Goal: Find specific page/section: Find specific page/section

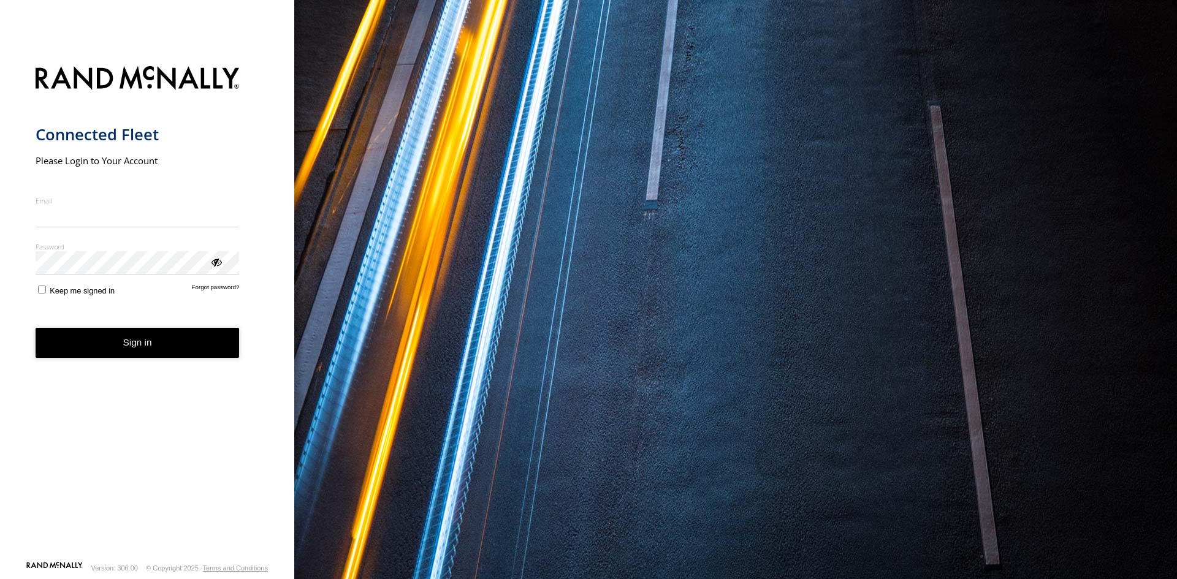
type input "**********"
click at [121, 356] on button "Sign in" at bounding box center [138, 343] width 204 height 30
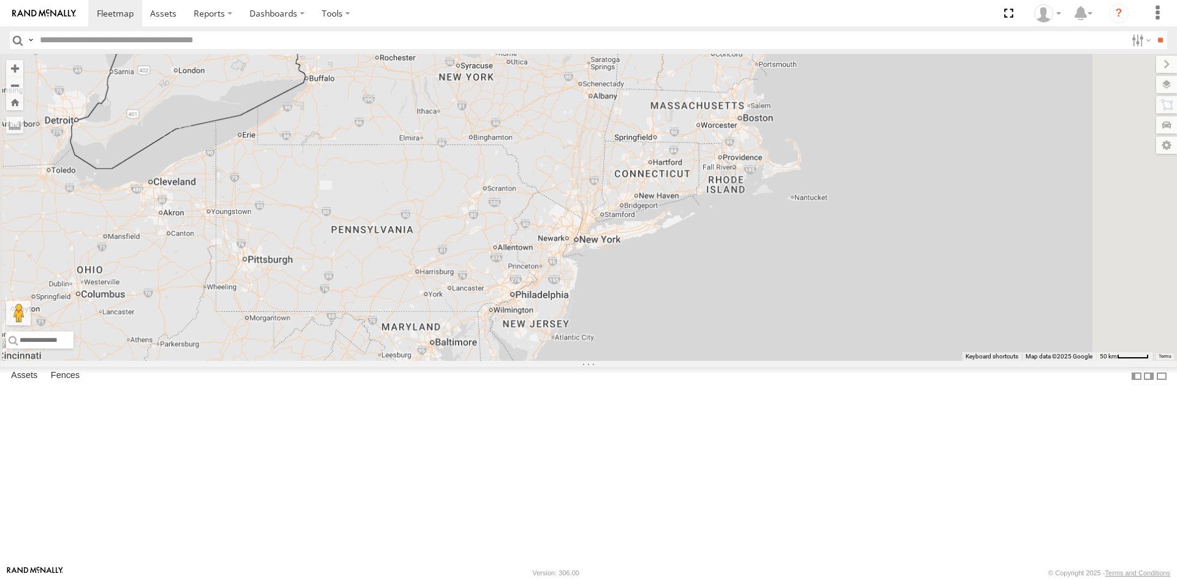
click at [49, 42] on input "text" at bounding box center [580, 40] width 1091 height 18
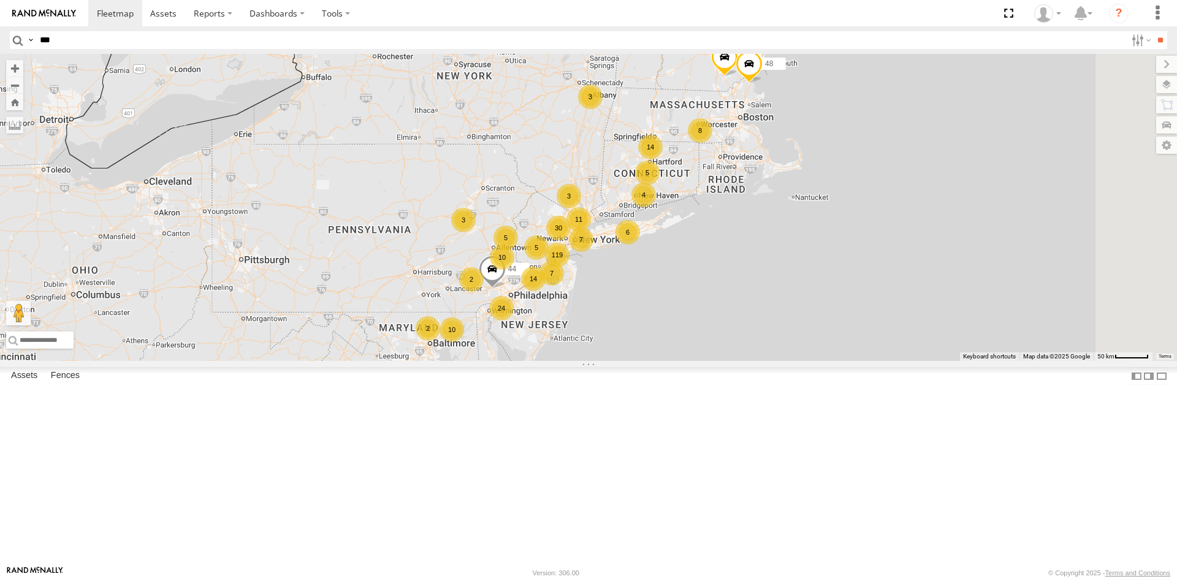
type input "***"
click at [1153, 31] on input "**" at bounding box center [1160, 40] width 14 height 18
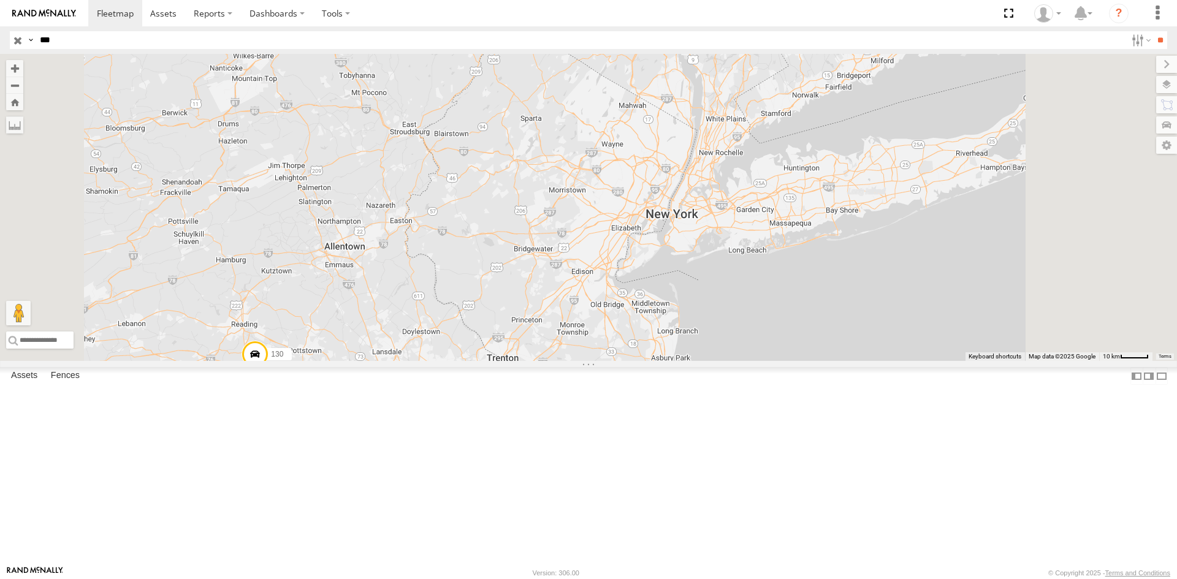
click at [0, 0] on span at bounding box center [0, 0] width 0 height 0
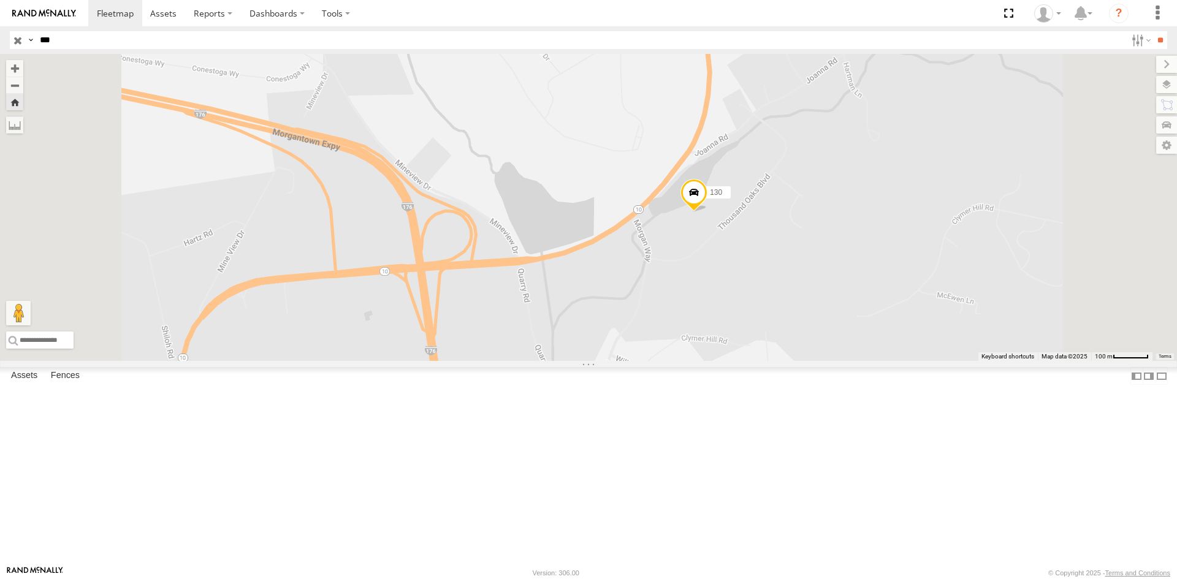
click at [0, 0] on div "130 All Assets Thousand Oaks Blvd Morgantown 40.16553 -75.87351" at bounding box center [0, 0] width 0 height 0
click at [0, 0] on span at bounding box center [0, 0] width 0 height 0
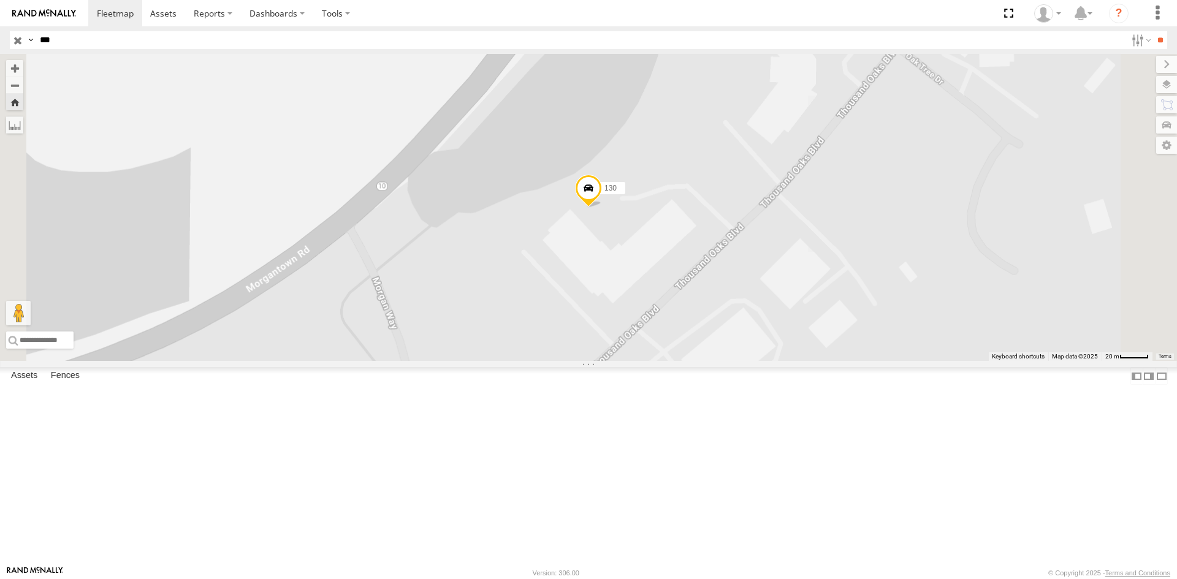
click at [0, 0] on span at bounding box center [0, 0] width 0 height 0
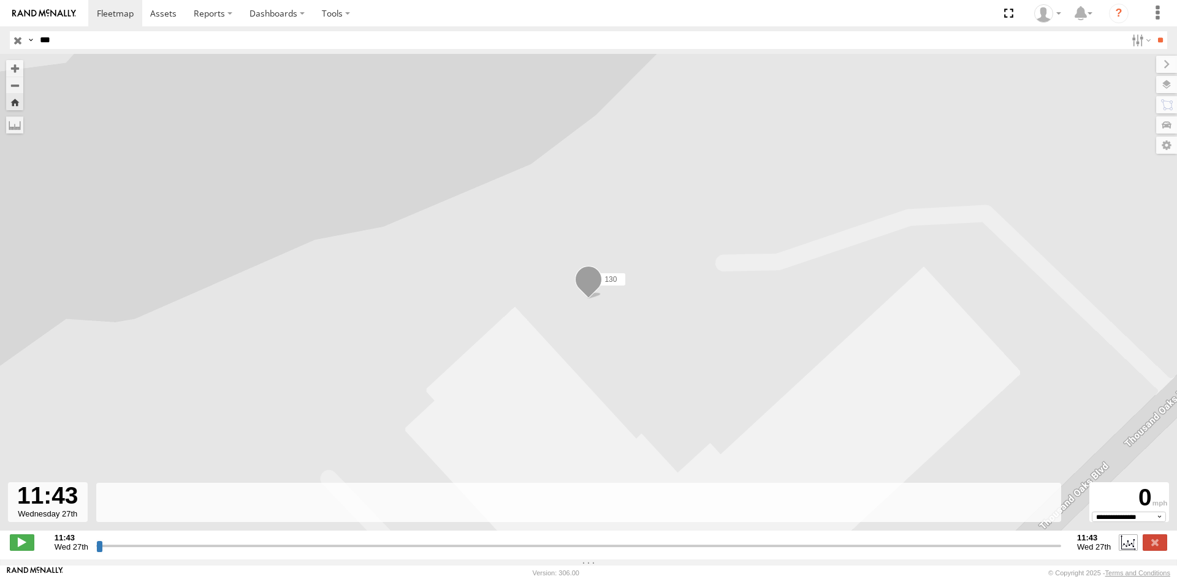
click at [1127, 550] on label at bounding box center [1128, 542] width 18 height 16
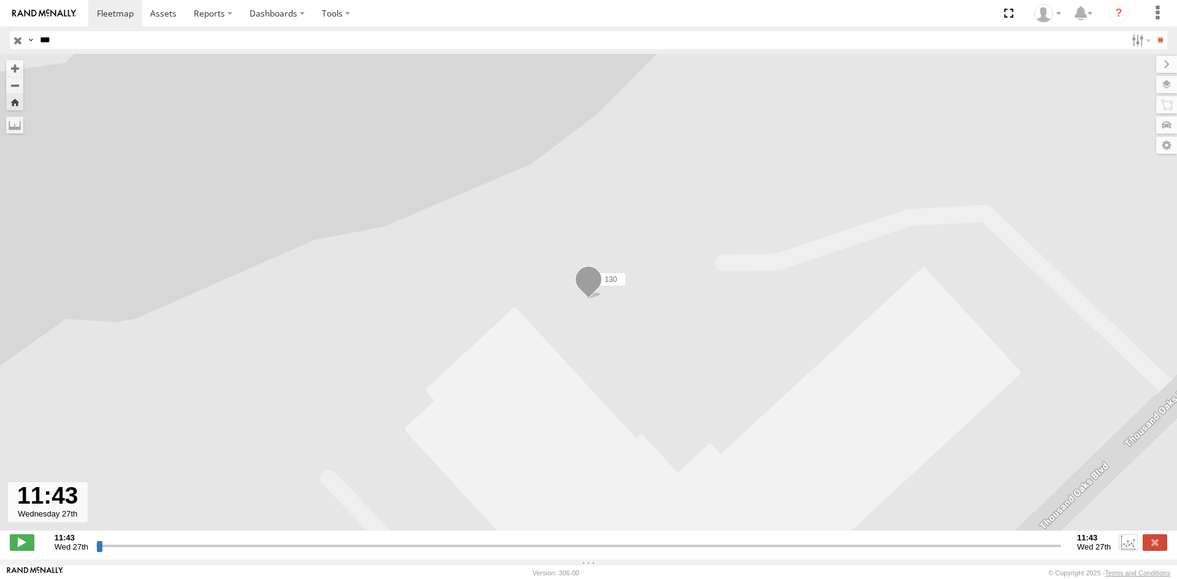
click at [1126, 550] on label at bounding box center [1128, 542] width 18 height 16
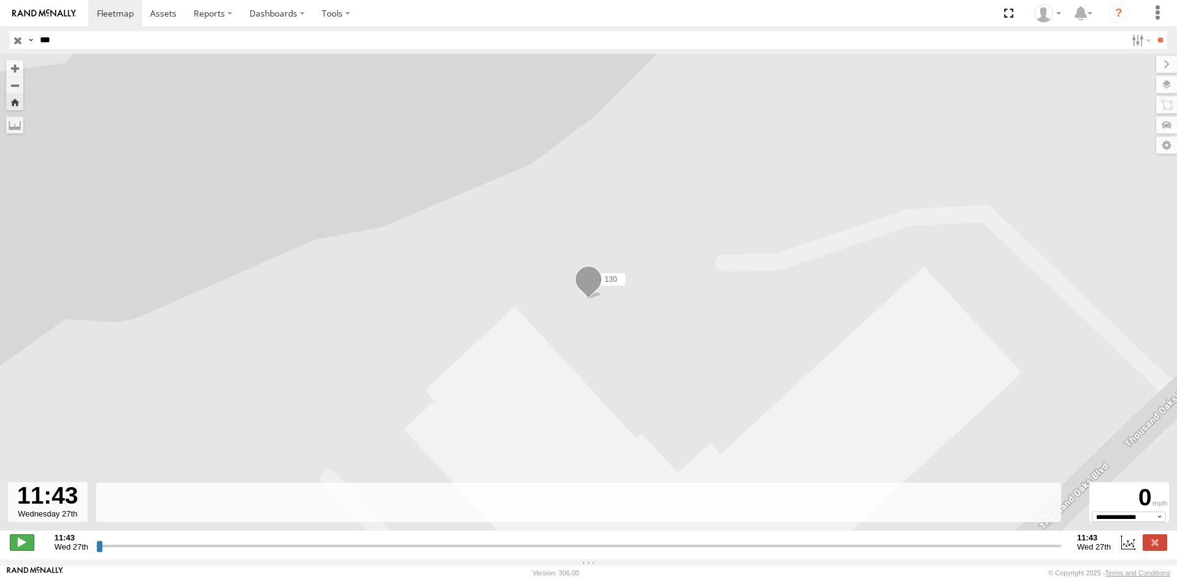
click at [20, 547] on span at bounding box center [22, 542] width 25 height 16
type input "**********"
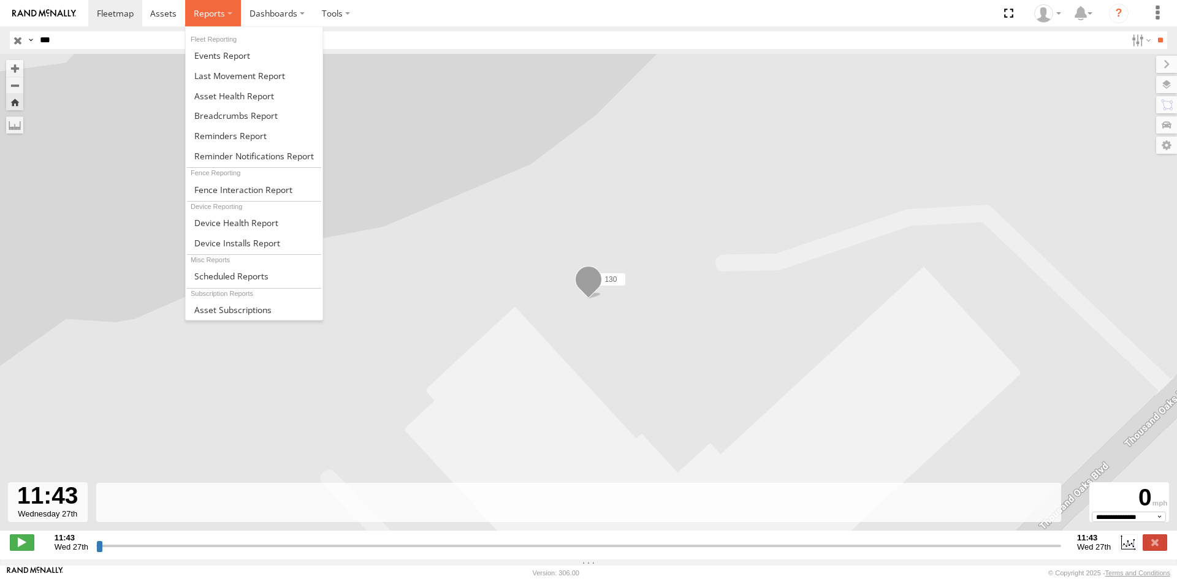
click at [211, 16] on span at bounding box center [209, 13] width 31 height 12
click at [224, 53] on span at bounding box center [222, 56] width 56 height 12
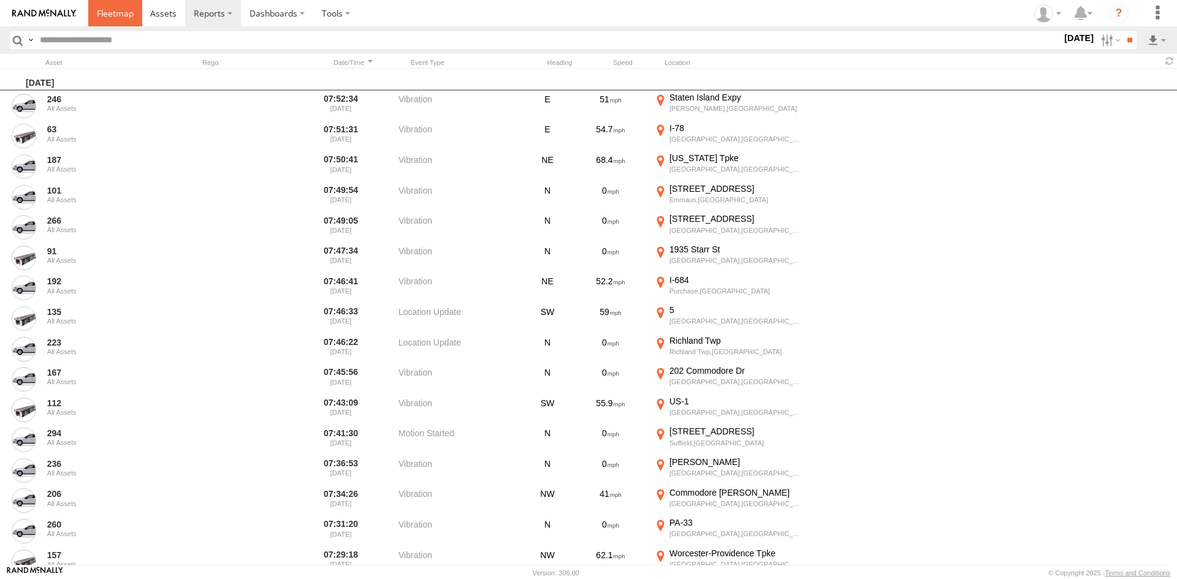
click at [114, 17] on span at bounding box center [115, 13] width 37 height 12
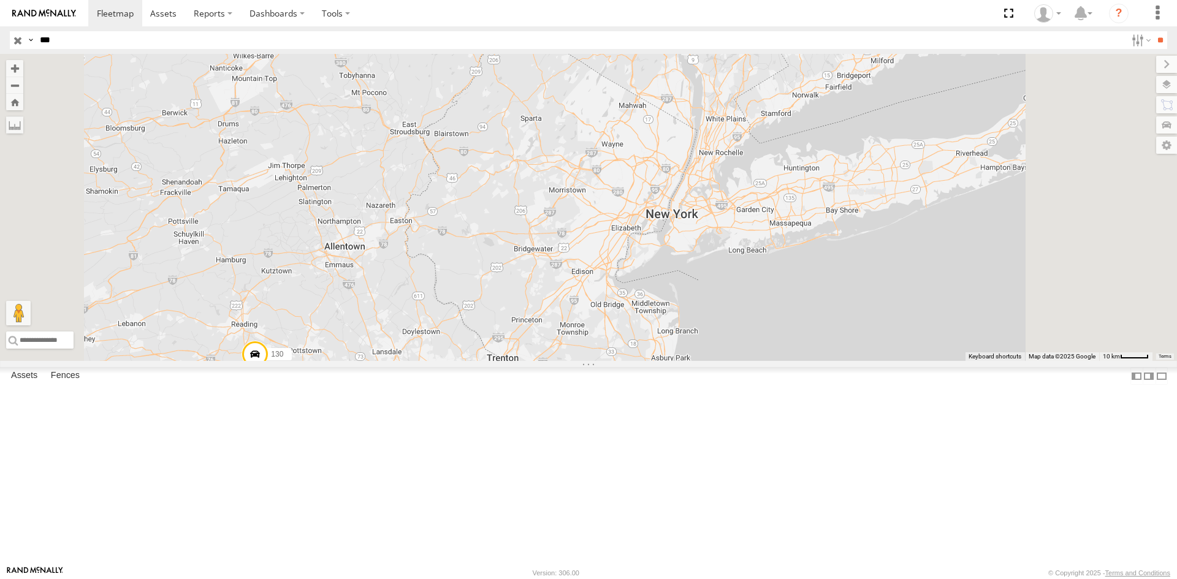
click at [0, 0] on div at bounding box center [0, 0] width 0 height 0
click at [252, 9] on label "Dashboards" at bounding box center [277, 13] width 72 height 26
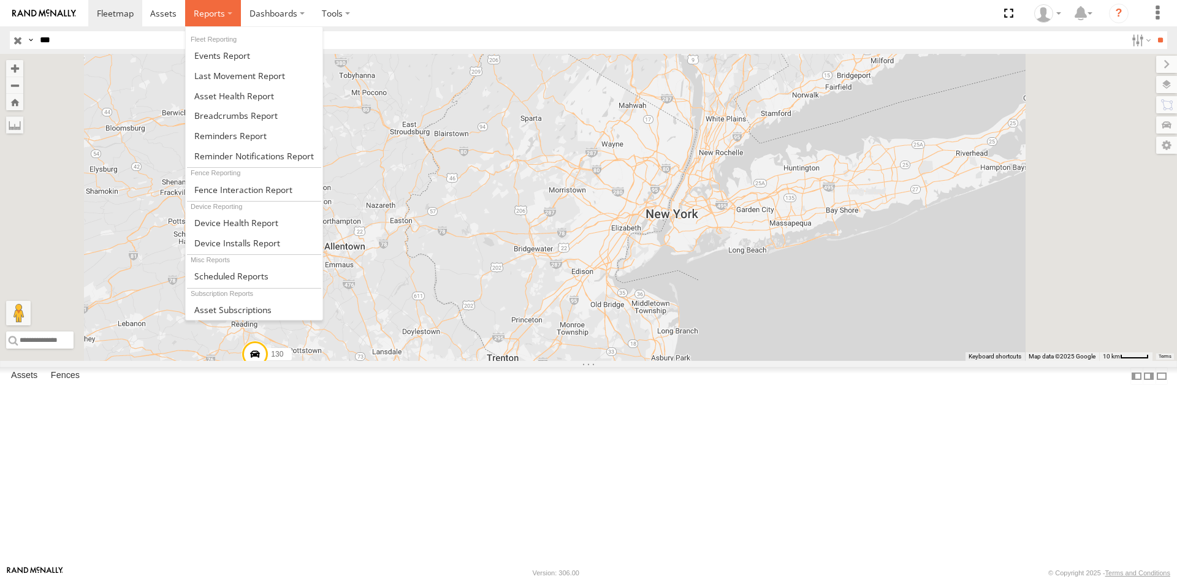
click at [202, 15] on span at bounding box center [209, 13] width 31 height 12
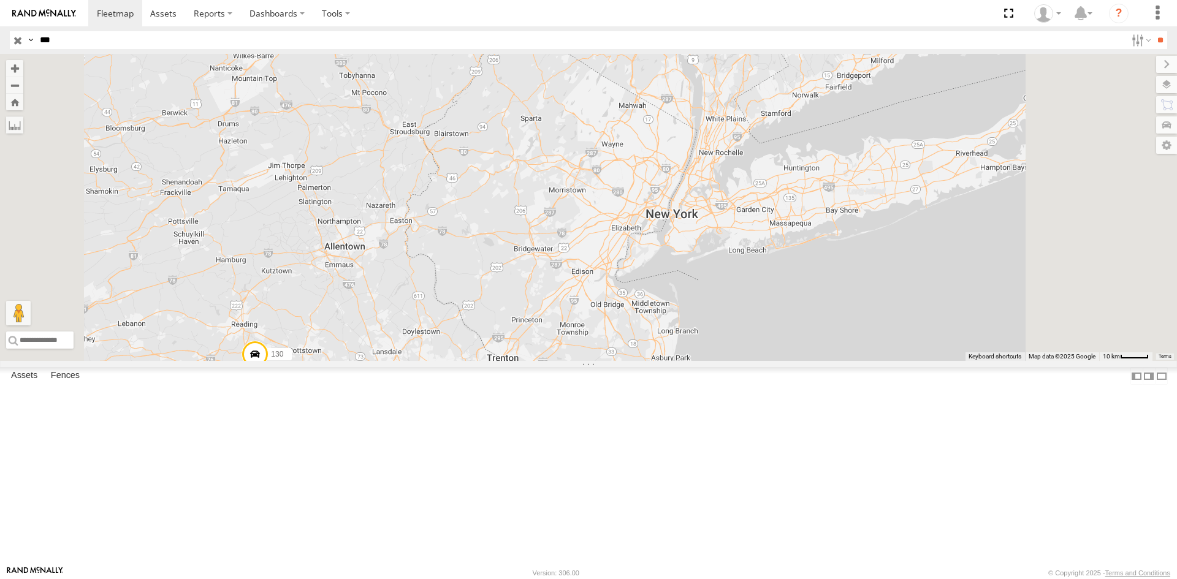
click at [0, 0] on div "130" at bounding box center [0, 0] width 0 height 0
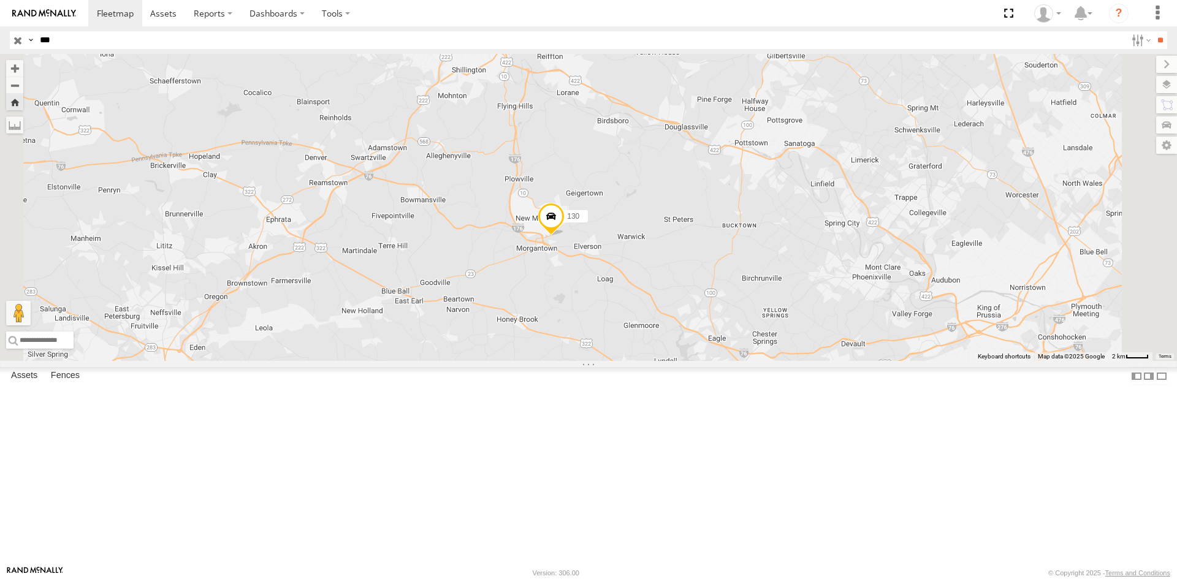
drag, startPoint x: 746, startPoint y: 184, endPoint x: 767, endPoint y: 276, distance: 94.3
click at [767, 276] on div "130" at bounding box center [588, 207] width 1177 height 307
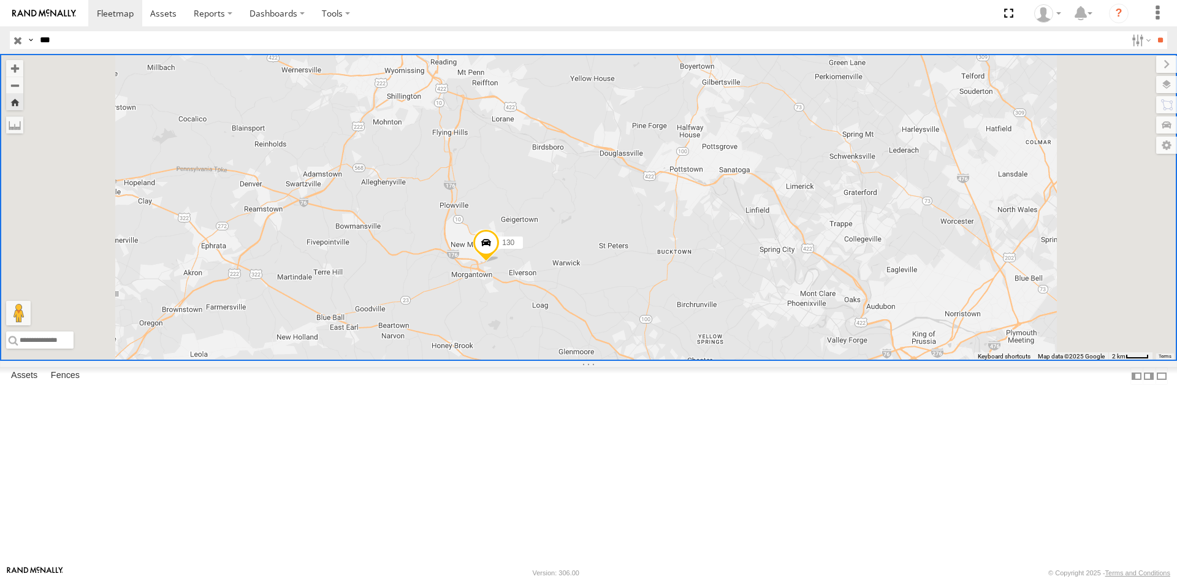
click at [0, 0] on div "130" at bounding box center [0, 0] width 0 height 0
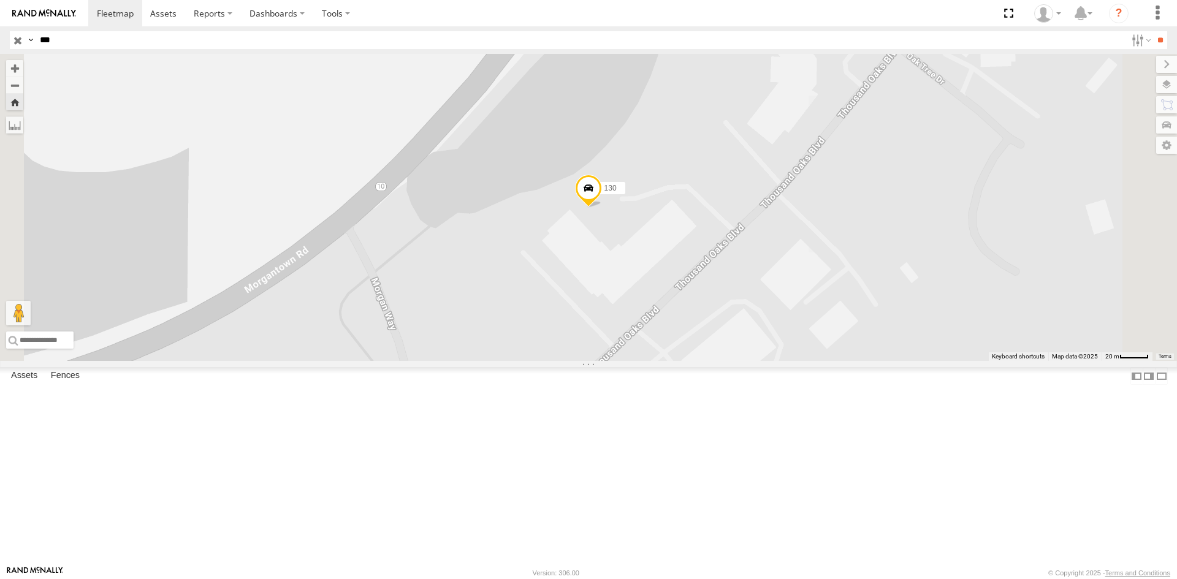
click at [0, 0] on div "130" at bounding box center [0, 0] width 0 height 0
click at [0, 0] on div at bounding box center [0, 0] width 0 height 0
click at [0, 0] on link at bounding box center [0, 0] width 0 height 0
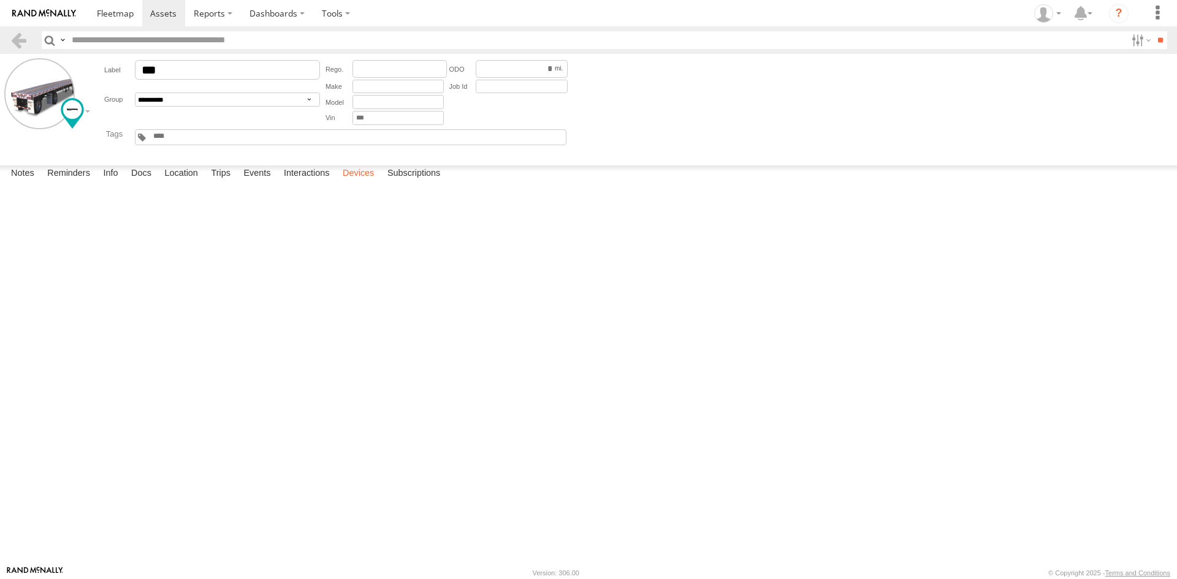
click at [367, 183] on label "Devices" at bounding box center [358, 173] width 44 height 17
click at [17, 36] on link at bounding box center [19, 40] width 18 height 18
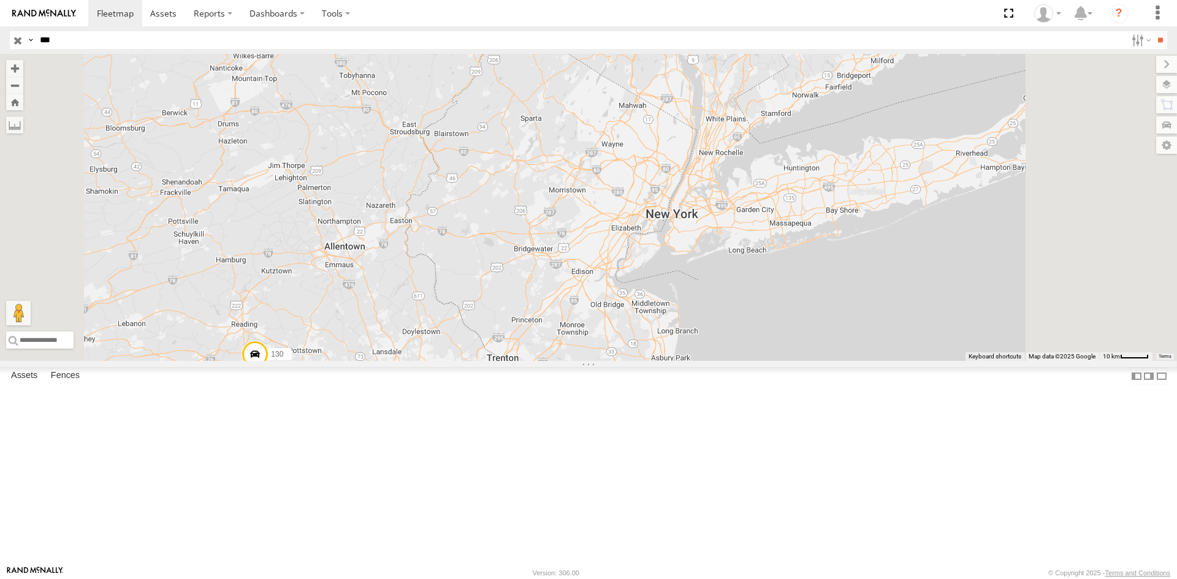
click at [0, 0] on div "70" at bounding box center [0, 0] width 0 height 0
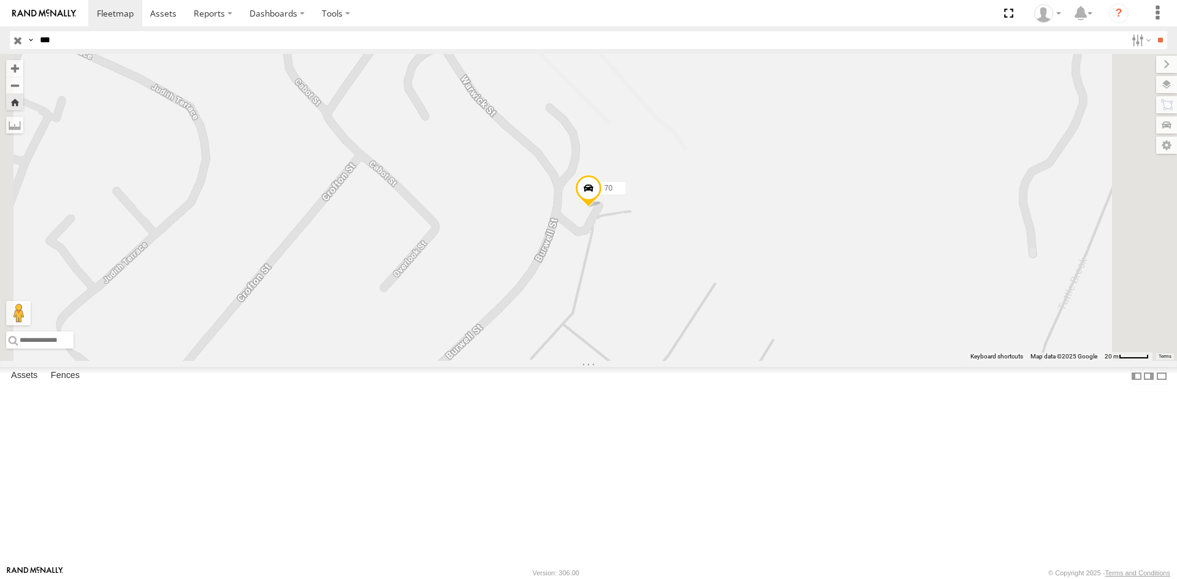
click at [0, 0] on link at bounding box center [0, 0] width 0 height 0
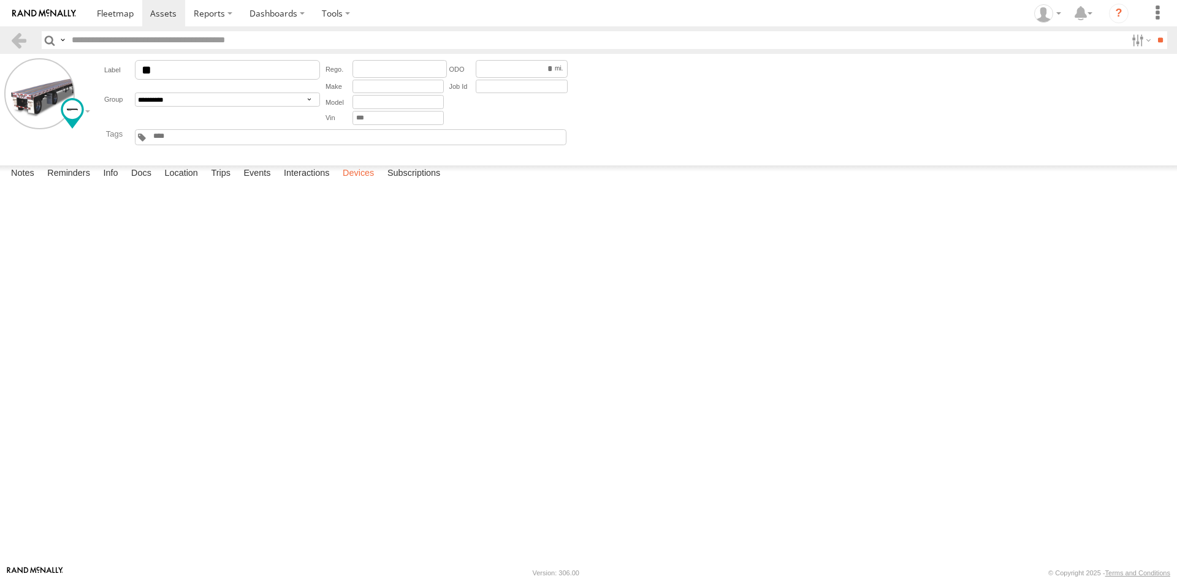
click at [367, 183] on label "Devices" at bounding box center [358, 173] width 44 height 17
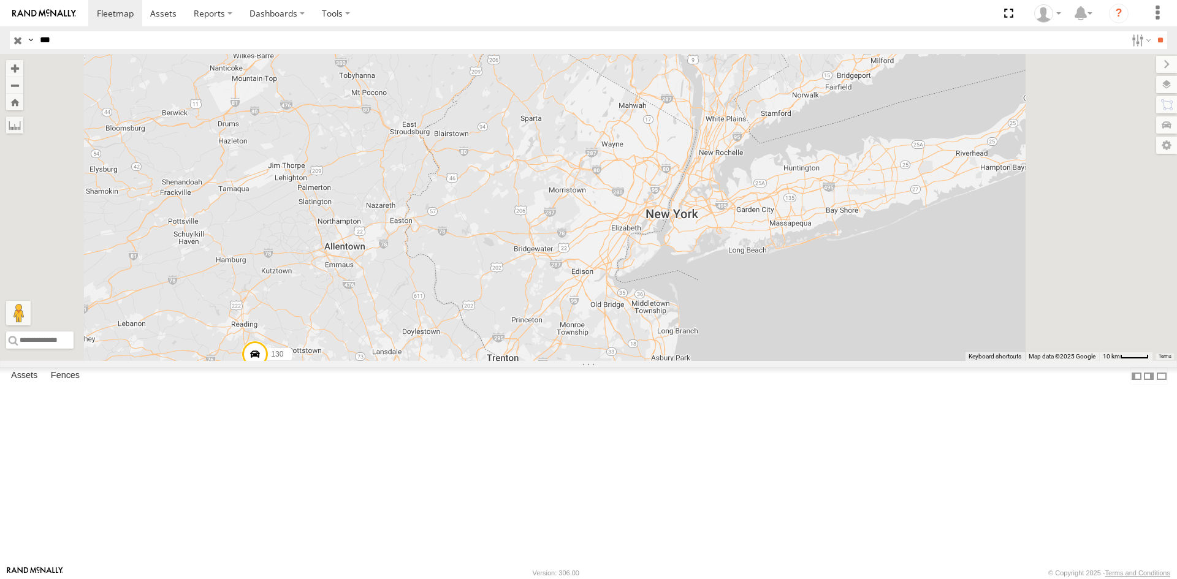
click at [0, 0] on div "130" at bounding box center [0, 0] width 0 height 0
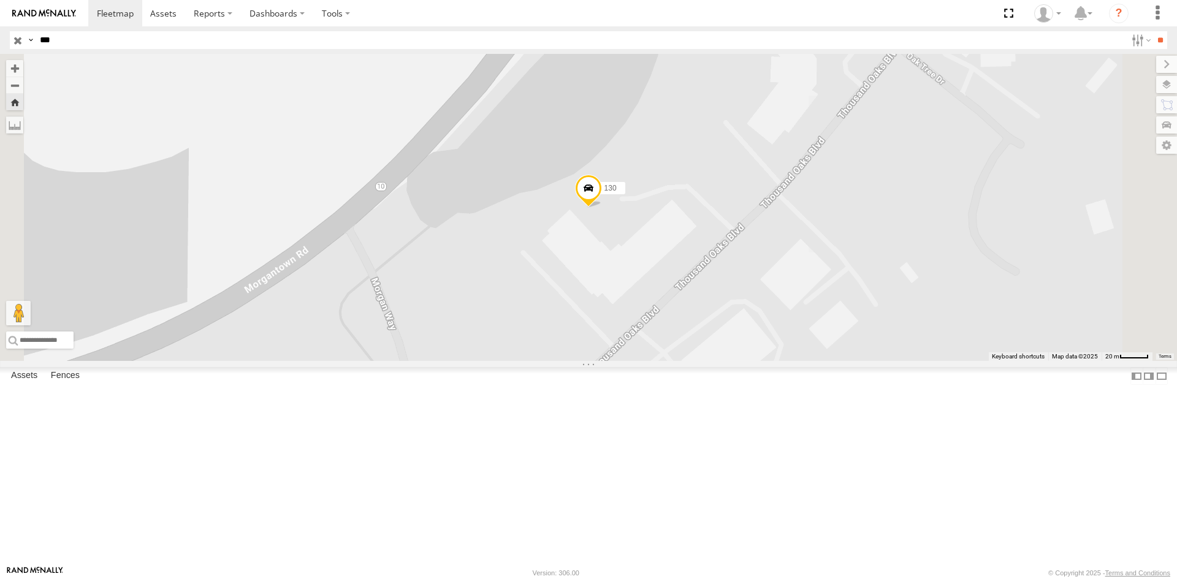
click at [0, 0] on link at bounding box center [0, 0] width 0 height 0
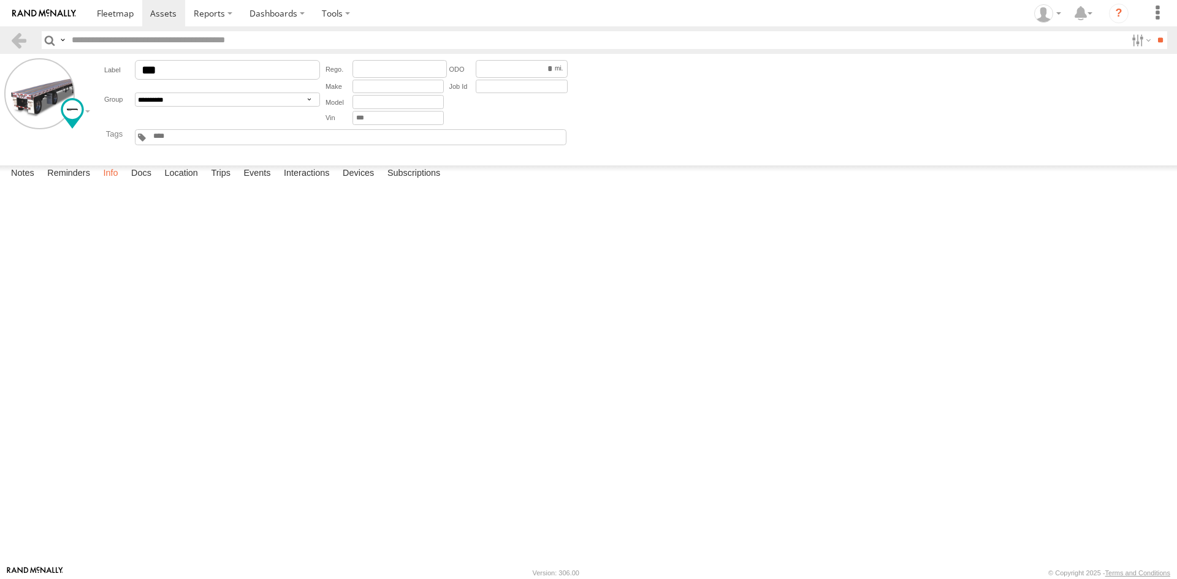
click at [116, 183] on label "Info" at bounding box center [110, 173] width 27 height 17
click at [134, 183] on label "Docs" at bounding box center [141, 173] width 32 height 17
click at [175, 183] on label "Location" at bounding box center [181, 173] width 46 height 17
click at [229, 183] on label "Trips" at bounding box center [221, 173] width 32 height 17
click at [264, 183] on label "Events" at bounding box center [256, 173] width 39 height 17
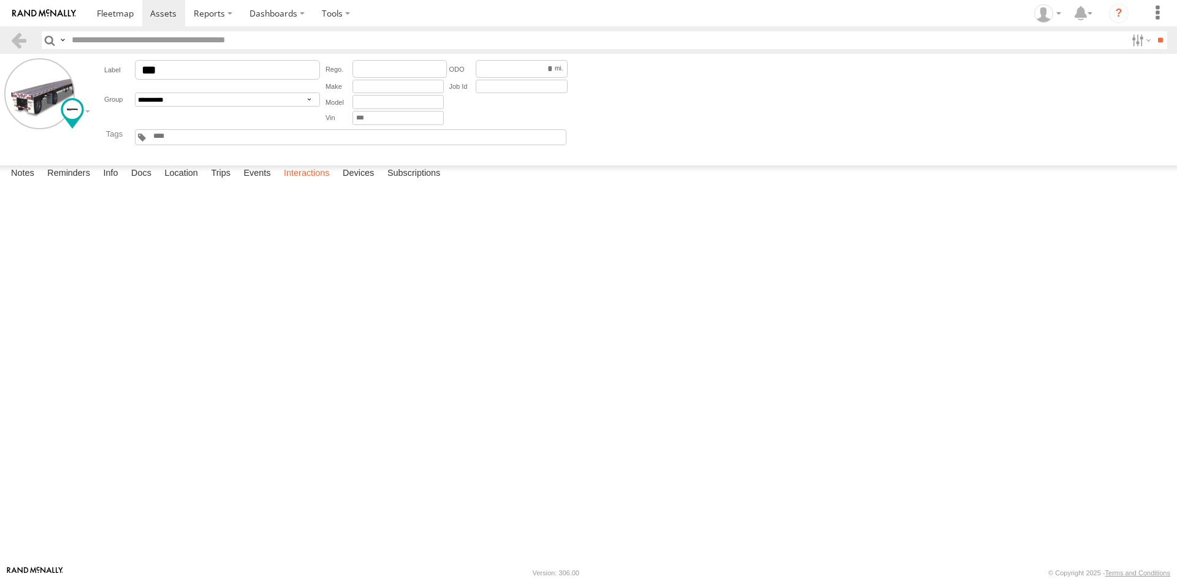
click at [305, 183] on label "Interactions" at bounding box center [307, 173] width 58 height 17
click at [0, 0] on div "×" at bounding box center [0, 0] width 0 height 0
click at [0, 0] on label "Close" at bounding box center [0, 0] width 0 height 0
click at [372, 183] on label "Devices" at bounding box center [358, 173] width 44 height 17
click at [431, 183] on label "Subscriptions" at bounding box center [414, 173] width 66 height 17
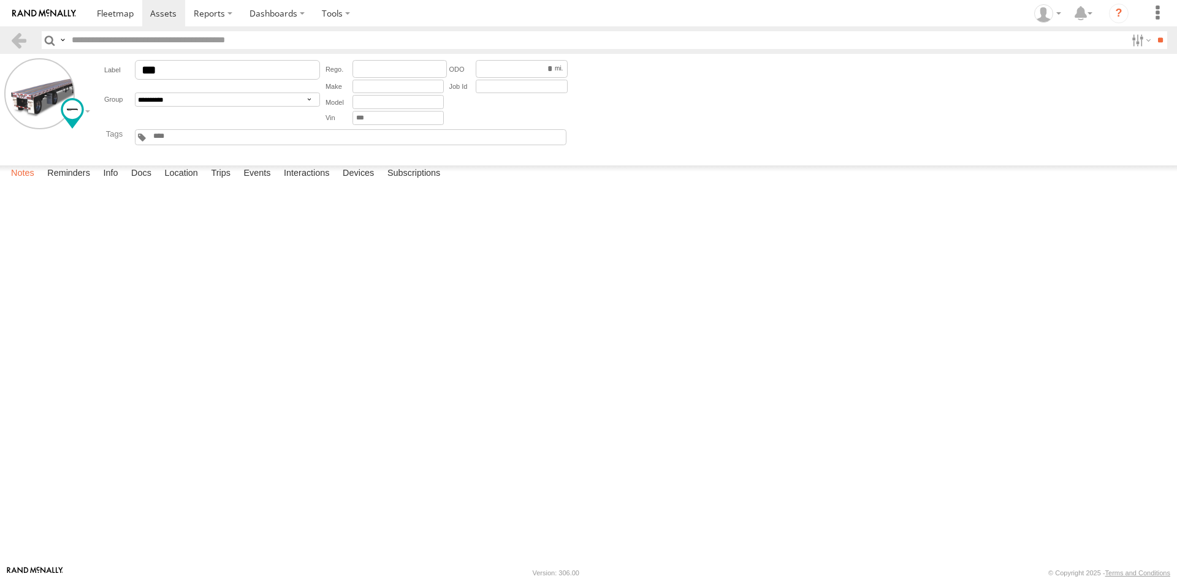
click at [13, 183] on label "Notes" at bounding box center [23, 173] width 36 height 17
